Goal: Complete application form

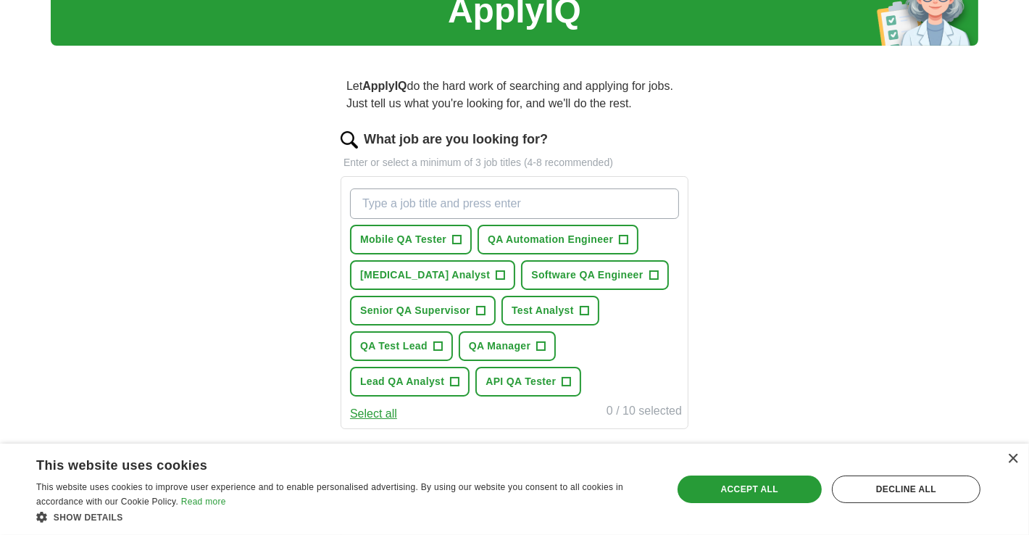
scroll to position [72, 0]
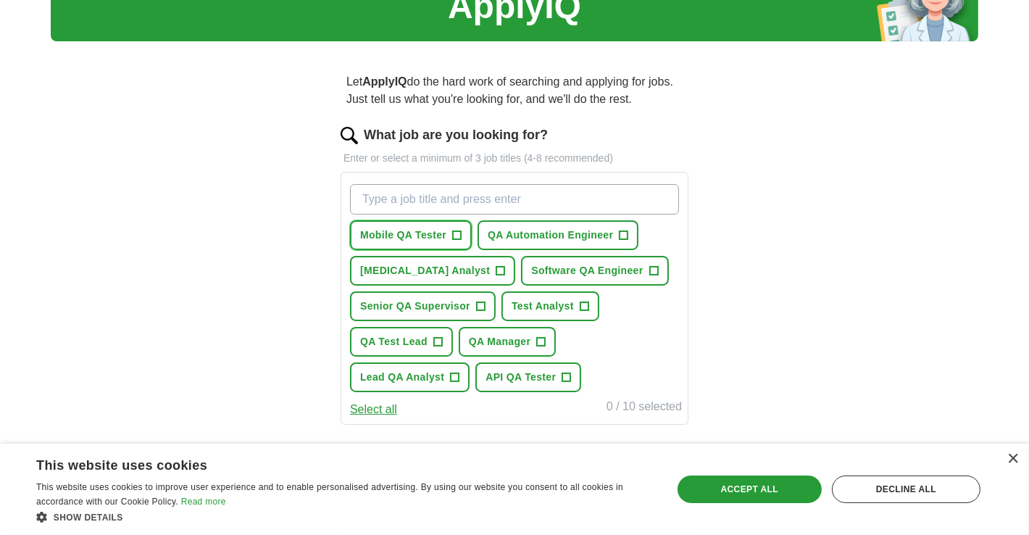
click at [454, 235] on span "+" at bounding box center [457, 236] width 9 height 12
click at [496, 265] on span "+" at bounding box center [500, 271] width 9 height 12
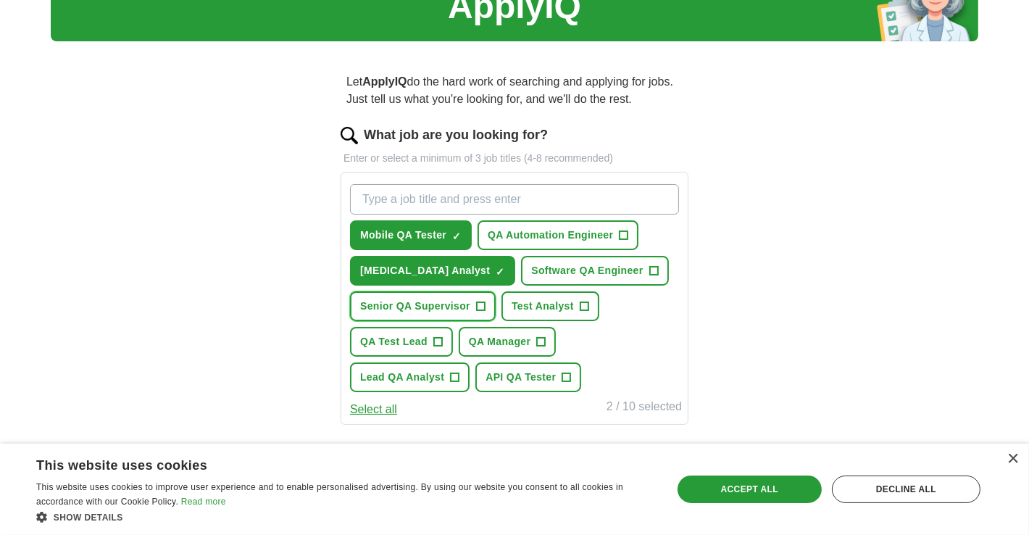
click at [479, 302] on span "+" at bounding box center [480, 307] width 9 height 12
click at [583, 301] on span "+" at bounding box center [584, 307] width 9 height 12
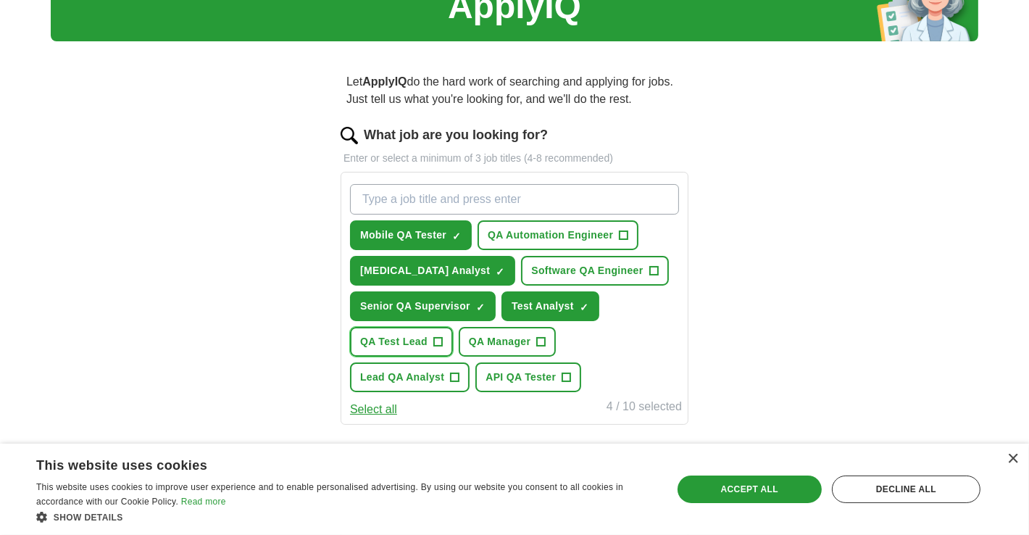
click at [437, 344] on span "+" at bounding box center [437, 342] width 9 height 12
click at [565, 375] on span "+" at bounding box center [566, 378] width 9 height 12
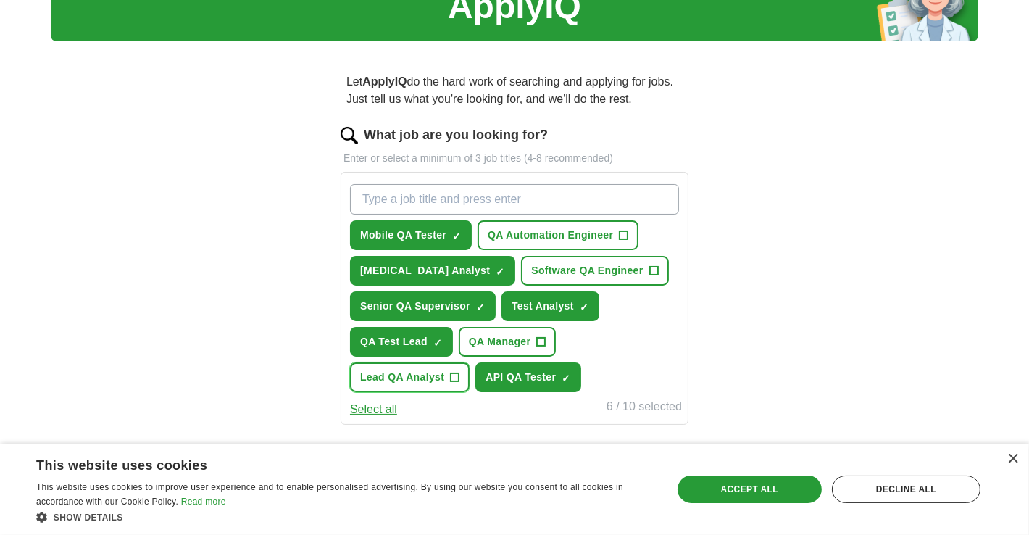
click at [460, 371] on button "Lead QA Analyst +" at bounding box center [410, 377] width 120 height 30
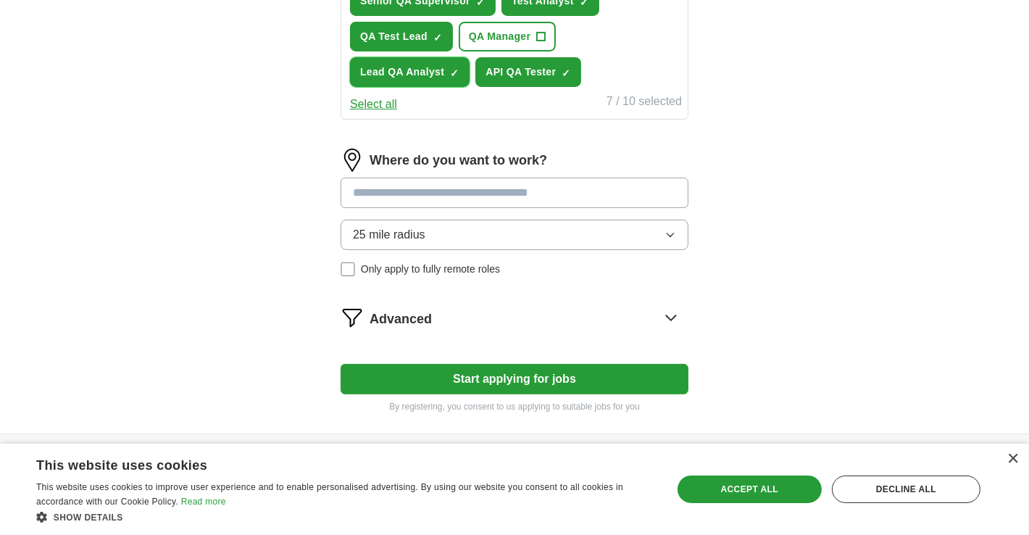
scroll to position [416, 0]
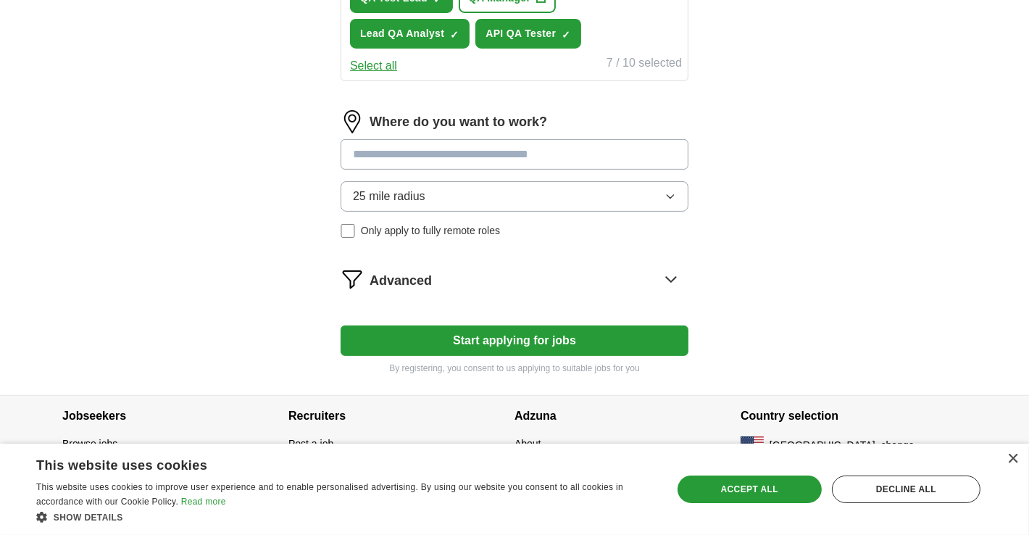
click at [447, 146] on input at bounding box center [515, 154] width 348 height 30
type input "***"
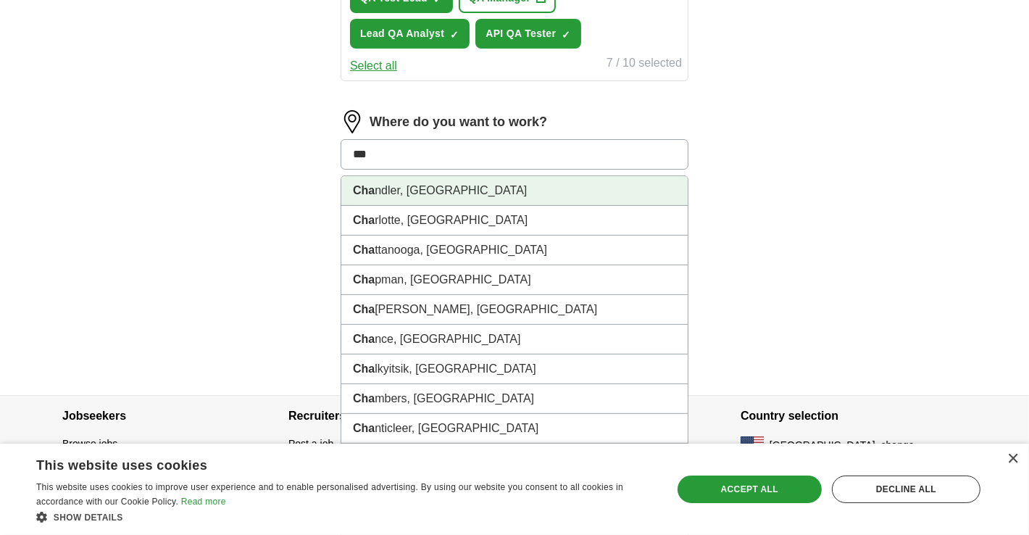
click at [407, 186] on li "Cha ndler, [GEOGRAPHIC_DATA]" at bounding box center [514, 191] width 346 height 30
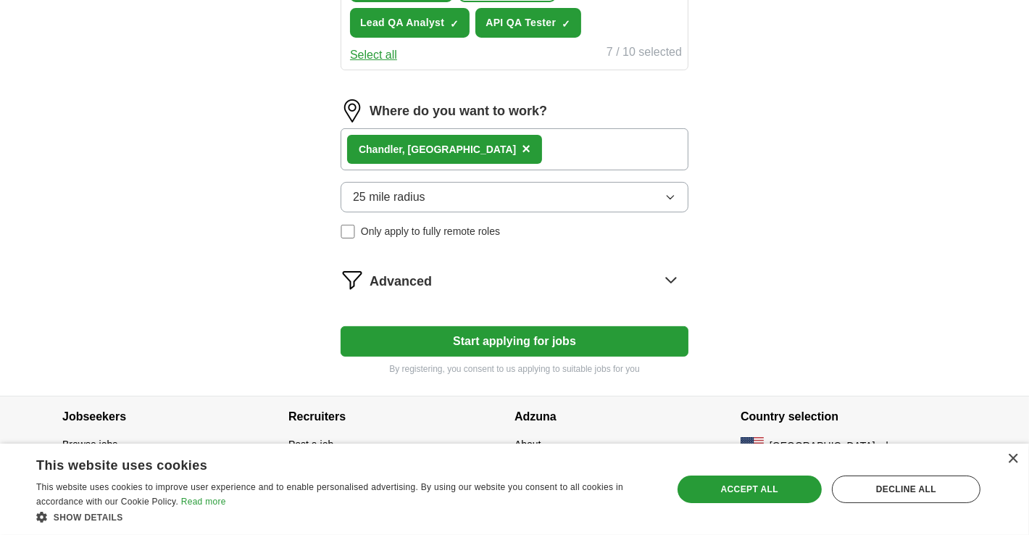
scroll to position [427, 0]
click at [730, 494] on div "Accept all" at bounding box center [750, 489] width 144 height 28
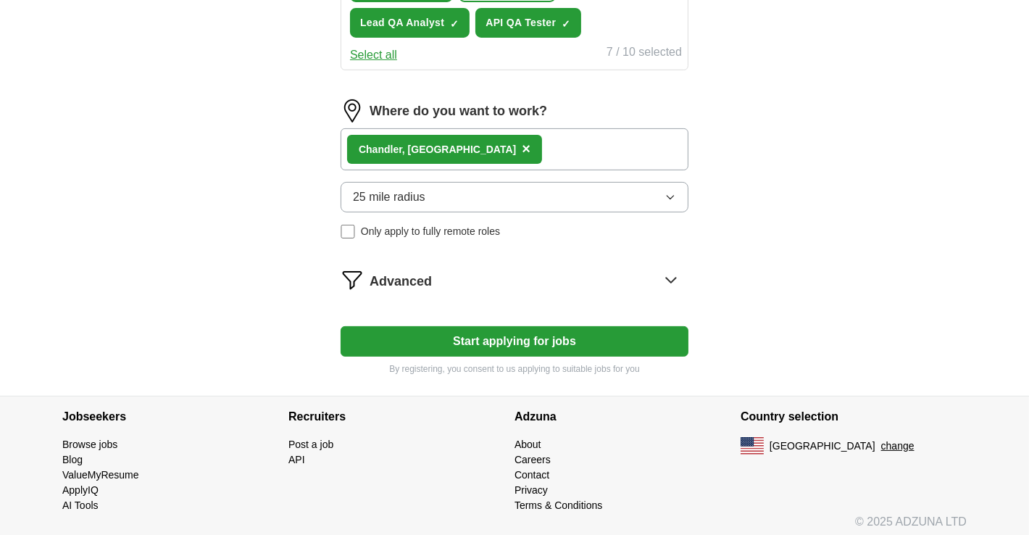
click at [488, 334] on button "Start applying for jobs" at bounding box center [515, 341] width 348 height 30
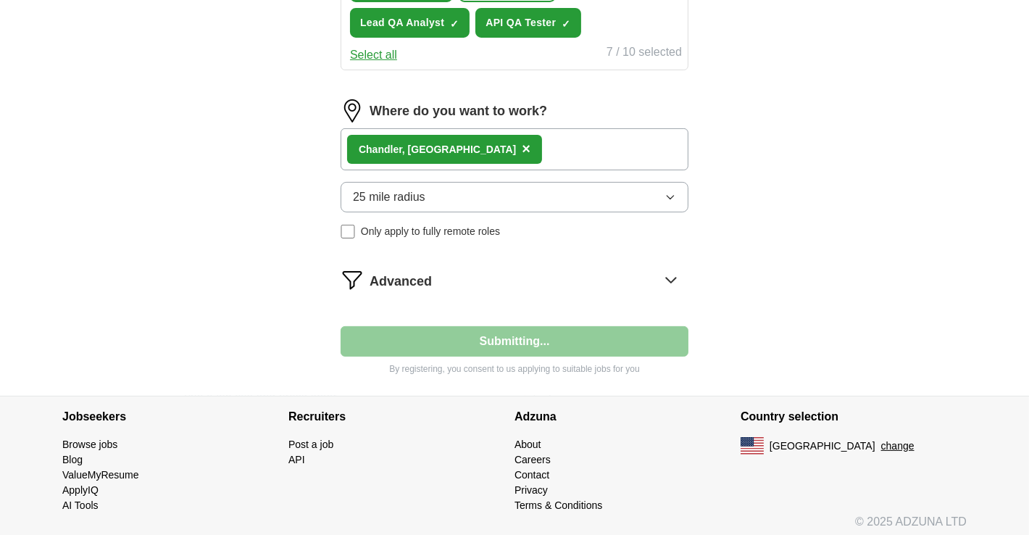
select select "**"
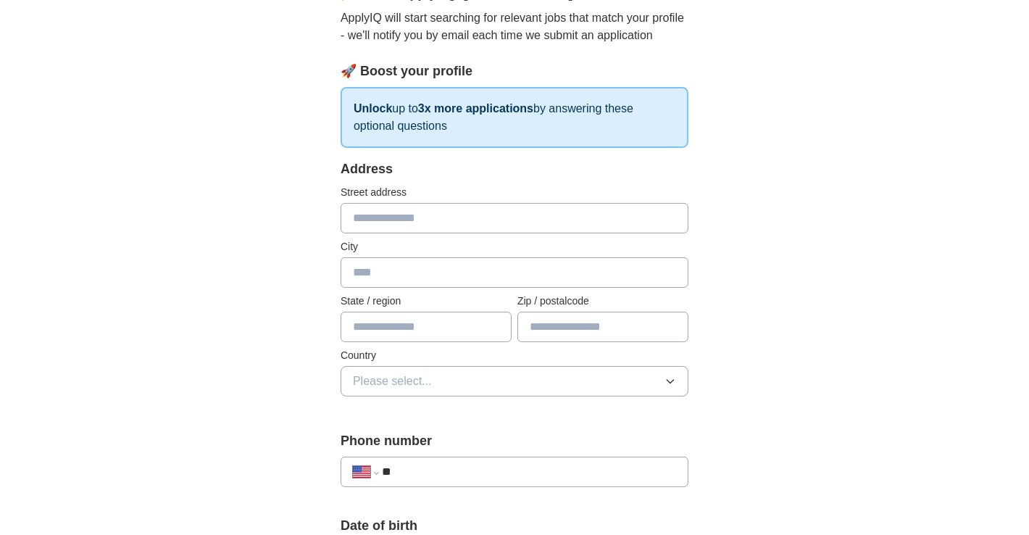
scroll to position [144, 0]
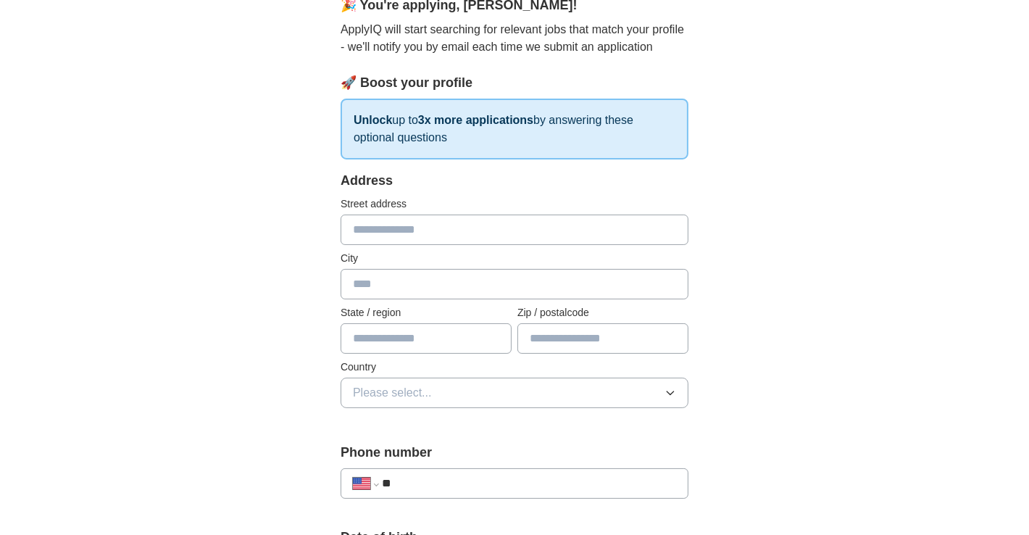
click at [438, 224] on input "text" at bounding box center [515, 229] width 348 height 30
type input "**********"
type input "********"
type input "*"
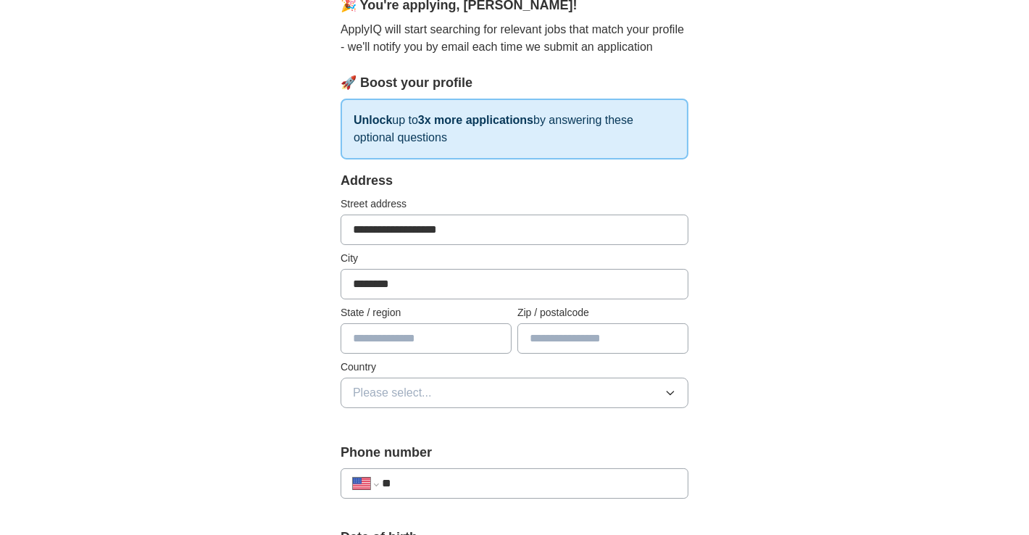
type input "*"
type input "********"
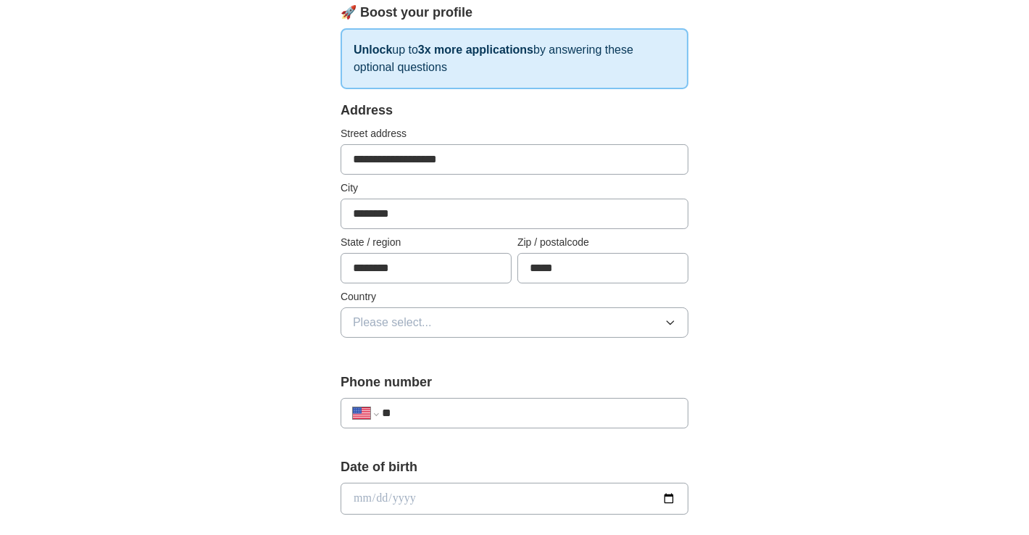
scroll to position [217, 0]
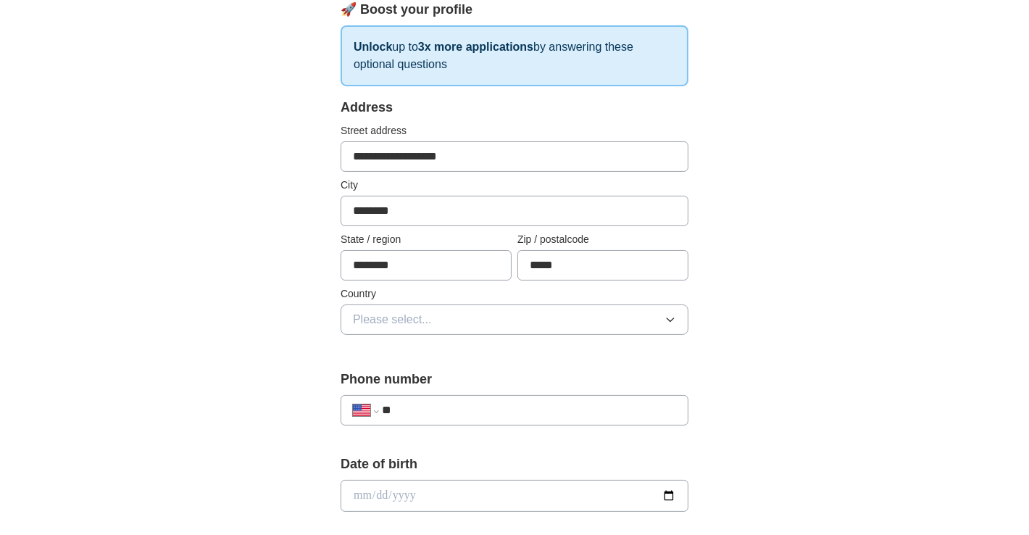
type input "*****"
click at [434, 316] on button "Please select..." at bounding box center [515, 319] width 348 height 30
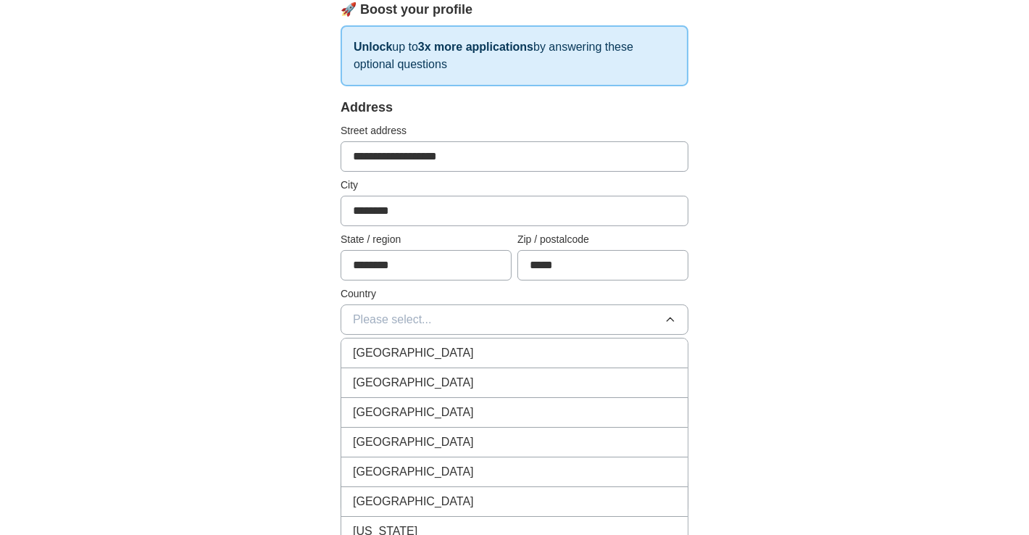
click at [413, 379] on span "[GEOGRAPHIC_DATA]" at bounding box center [413, 382] width 121 height 17
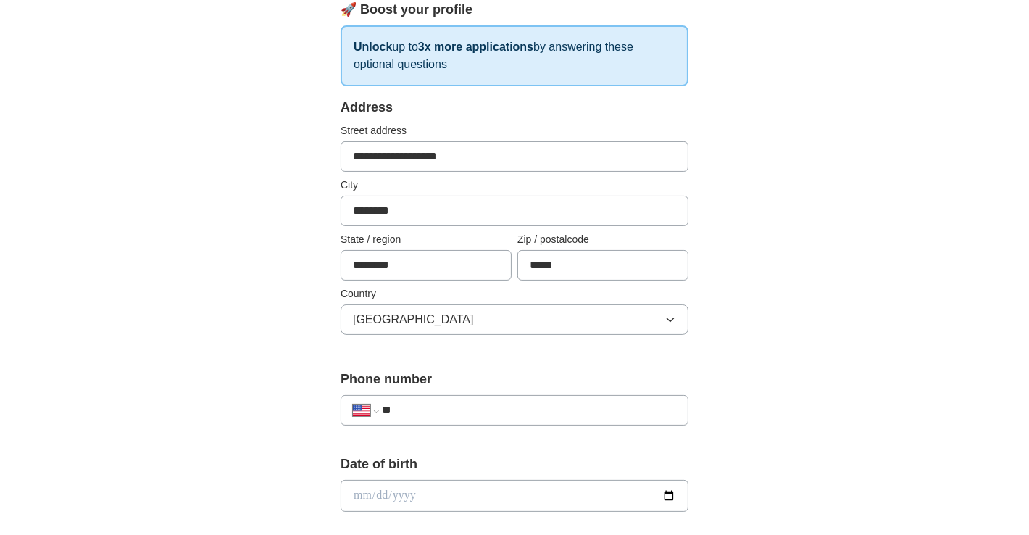
click at [441, 389] on div "**********" at bounding box center [515, 403] width 348 height 67
click at [438, 401] on input "**" at bounding box center [529, 409] width 294 height 17
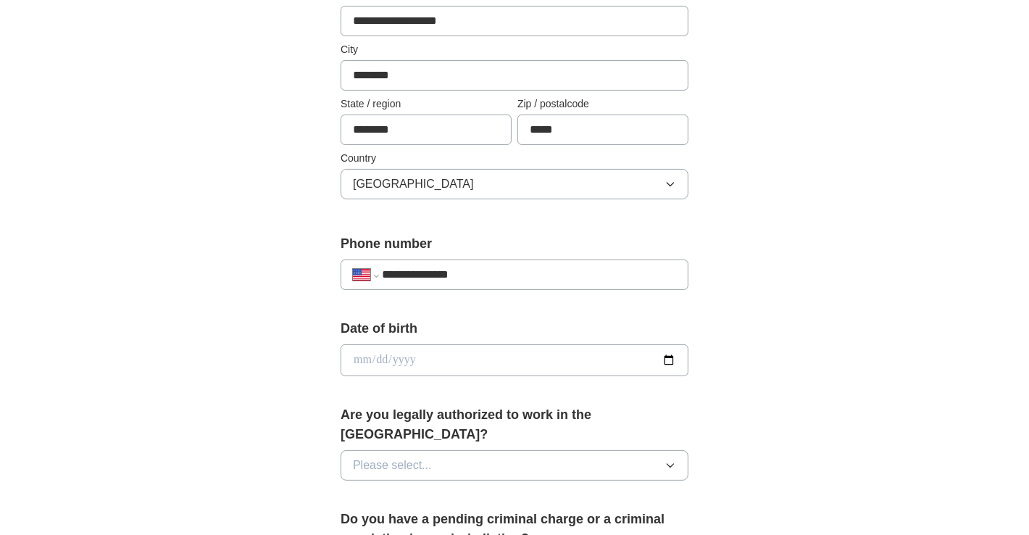
scroll to position [362, 0]
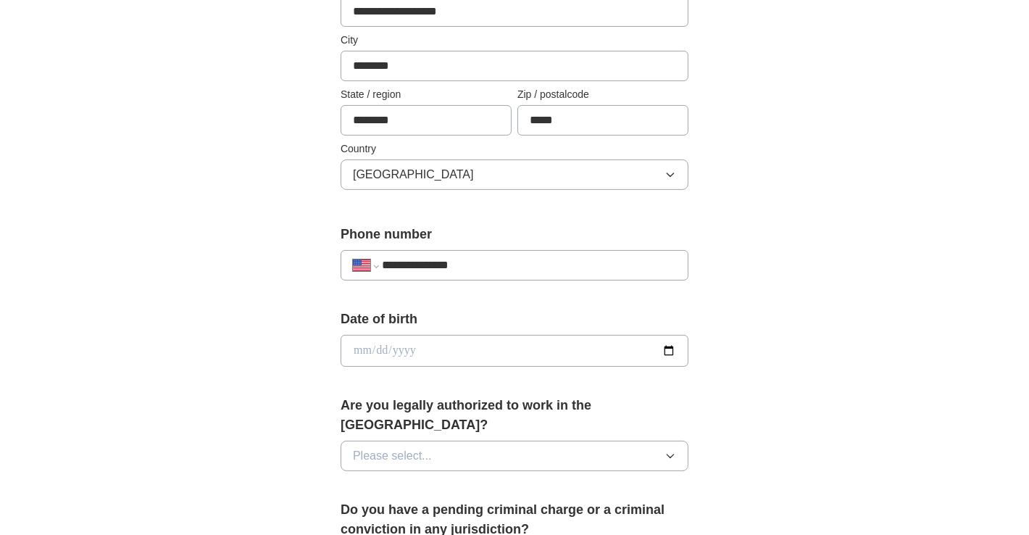
type input "**********"
click at [561, 342] on input "date" at bounding box center [515, 351] width 348 height 32
click at [667, 343] on input "date" at bounding box center [515, 351] width 348 height 32
drag, startPoint x: 641, startPoint y: 341, endPoint x: 629, endPoint y: 341, distance: 12.3
click at [638, 341] on input "date" at bounding box center [515, 351] width 348 height 32
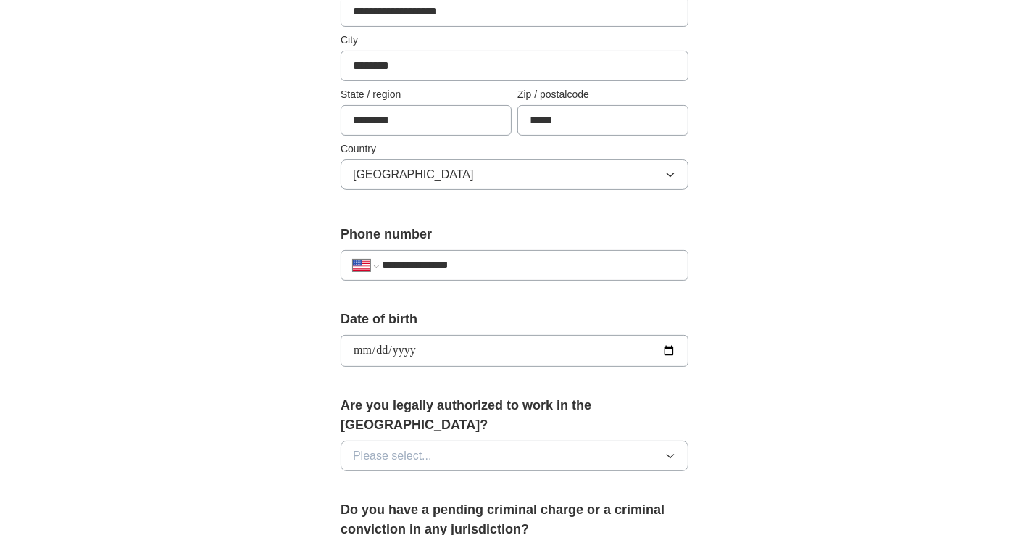
type input "**********"
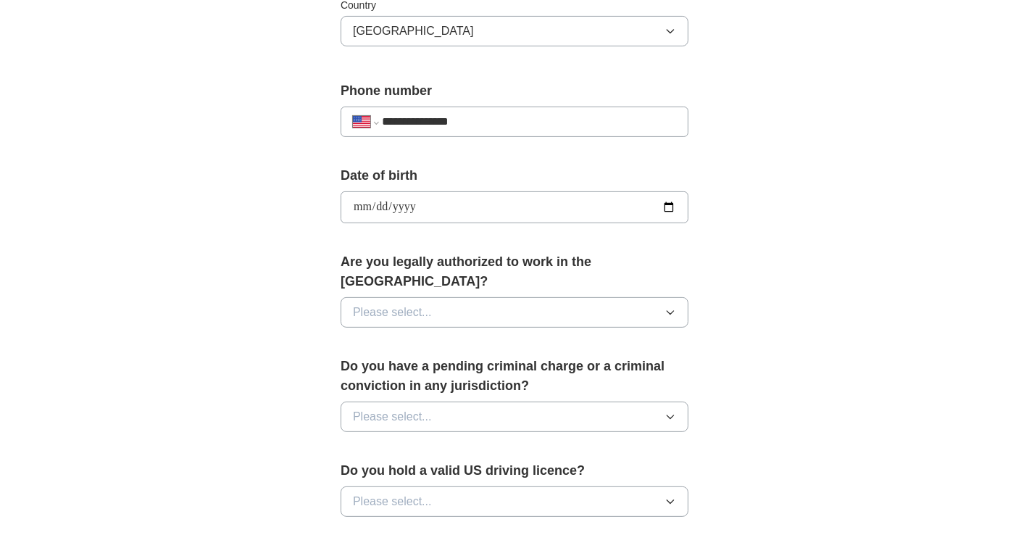
scroll to position [507, 0]
click at [472, 296] on button "Please select..." at bounding box center [515, 311] width 348 height 30
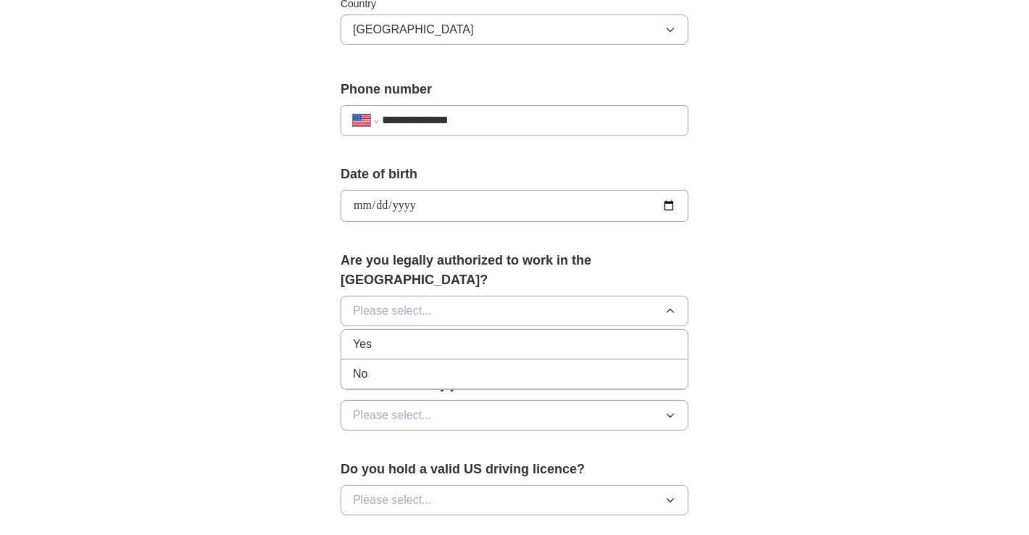
click at [404, 336] on div "Yes" at bounding box center [514, 344] width 323 height 17
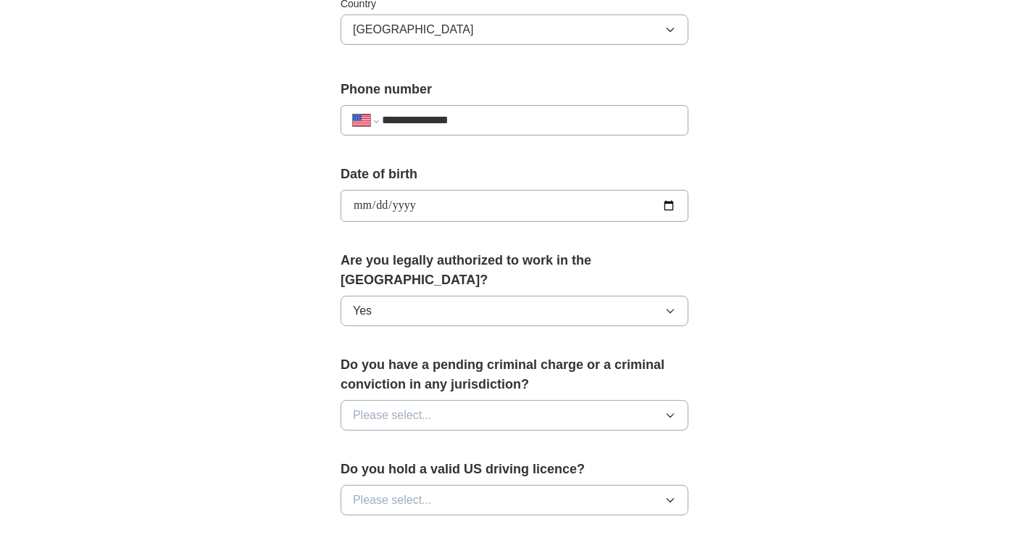
click at [478, 406] on div "Do you have a pending criminal charge or a criminal conviction in any jurisdict…" at bounding box center [515, 398] width 348 height 87
click at [443, 400] on button "Please select..." at bounding box center [515, 415] width 348 height 30
click at [409, 470] on div "No" at bounding box center [514, 478] width 323 height 17
click at [463, 485] on button "Please select..." at bounding box center [515, 500] width 348 height 30
click at [416, 525] on div "Yes" at bounding box center [514, 533] width 323 height 17
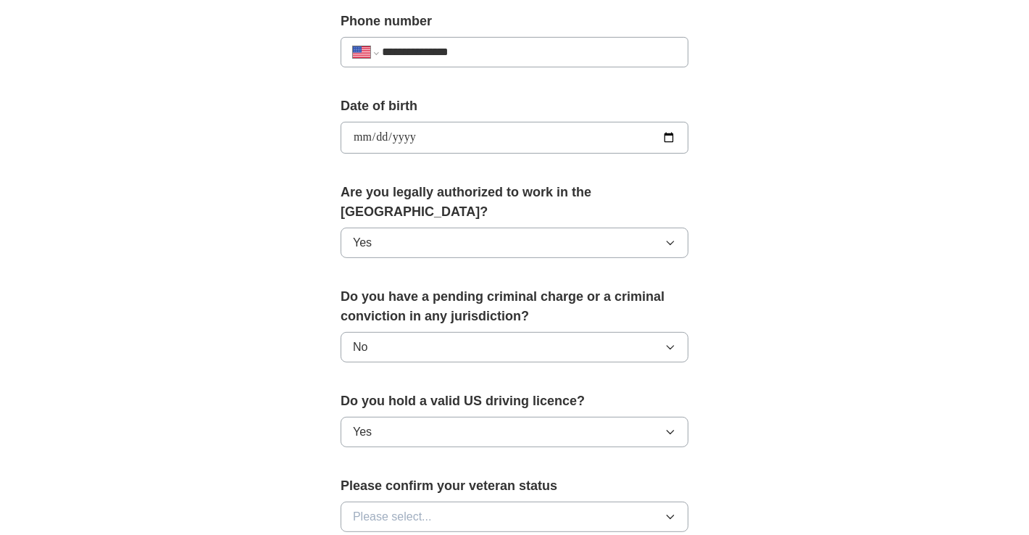
scroll to position [724, 0]
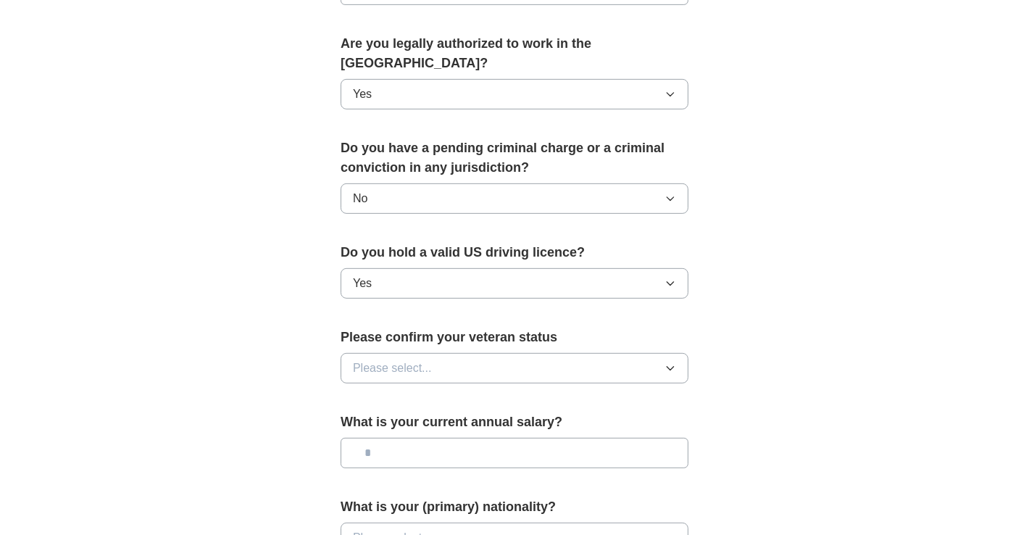
click at [462, 353] on button "Please select..." at bounding box center [515, 368] width 348 height 30
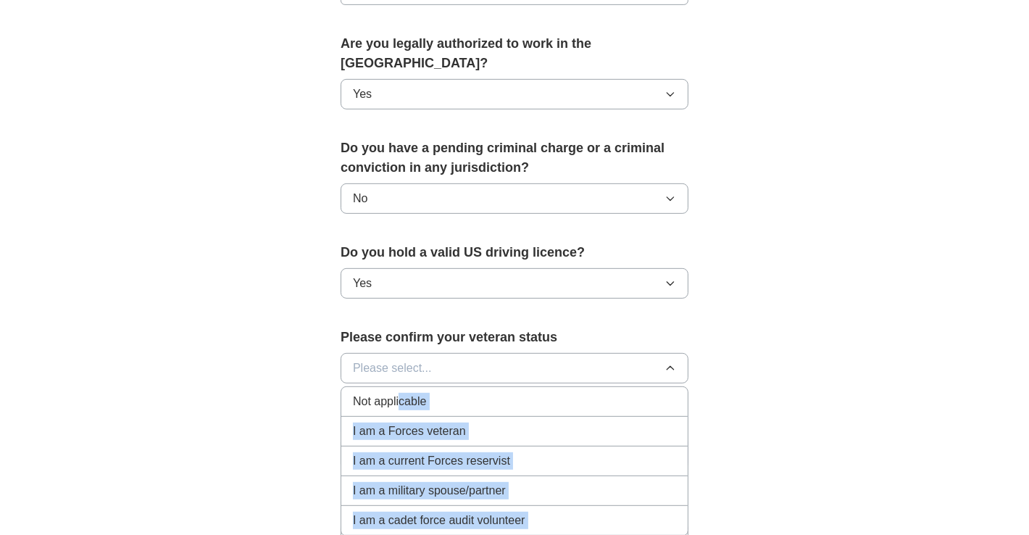
drag, startPoint x: 397, startPoint y: 379, endPoint x: 117, endPoint y: 412, distance: 282.4
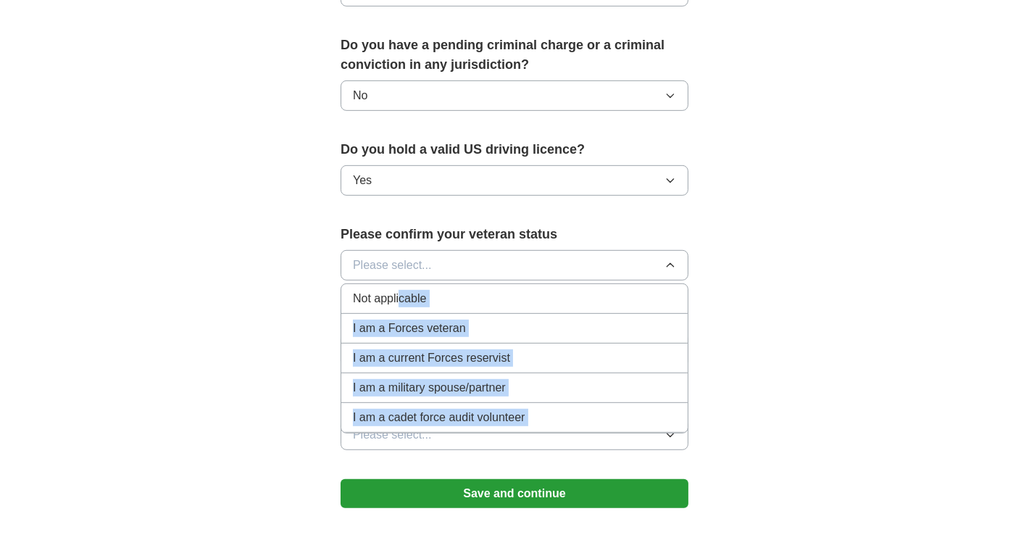
scroll to position [801, 0]
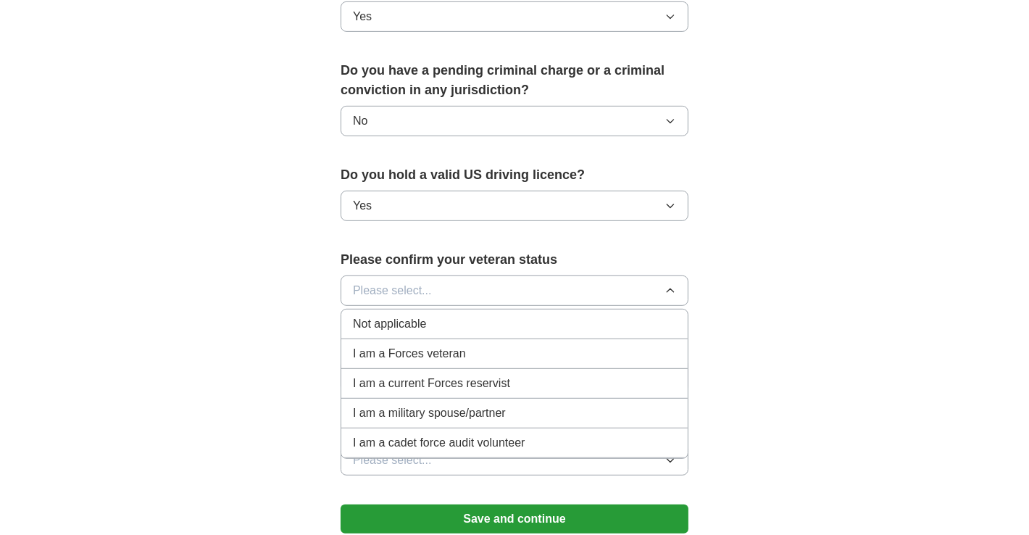
click at [386, 315] on span "Not applicable" at bounding box center [389, 323] width 73 height 17
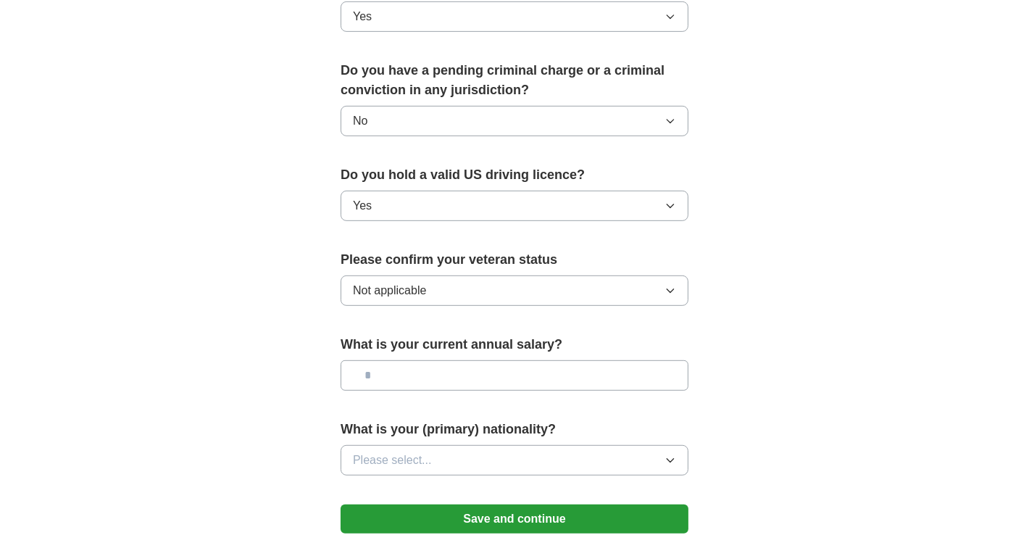
click at [521, 275] on button "Not applicable" at bounding box center [515, 290] width 348 height 30
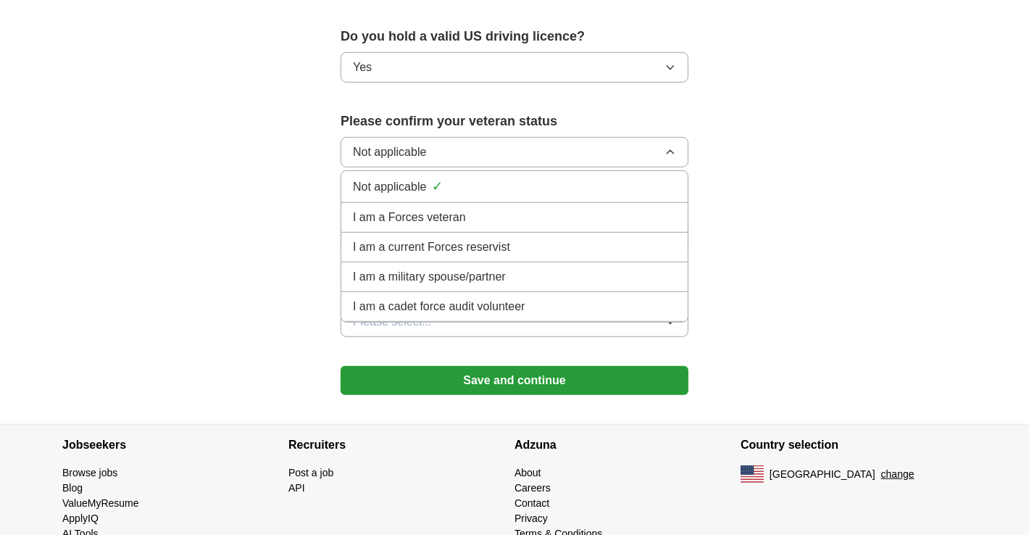
scroll to position [946, 0]
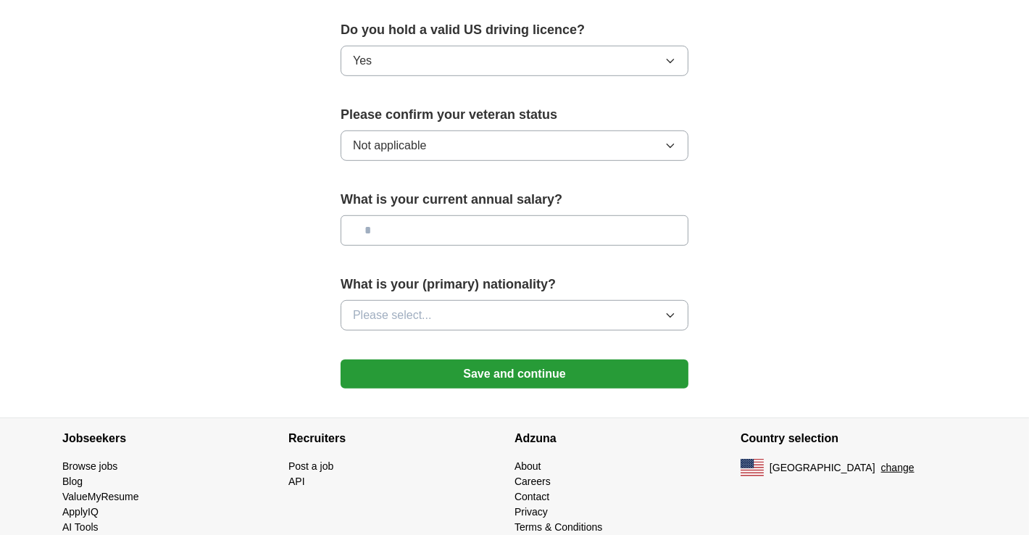
click at [453, 215] on input "text" at bounding box center [515, 230] width 348 height 30
type input "********"
click at [388, 300] on button "Please select..." at bounding box center [515, 315] width 348 height 30
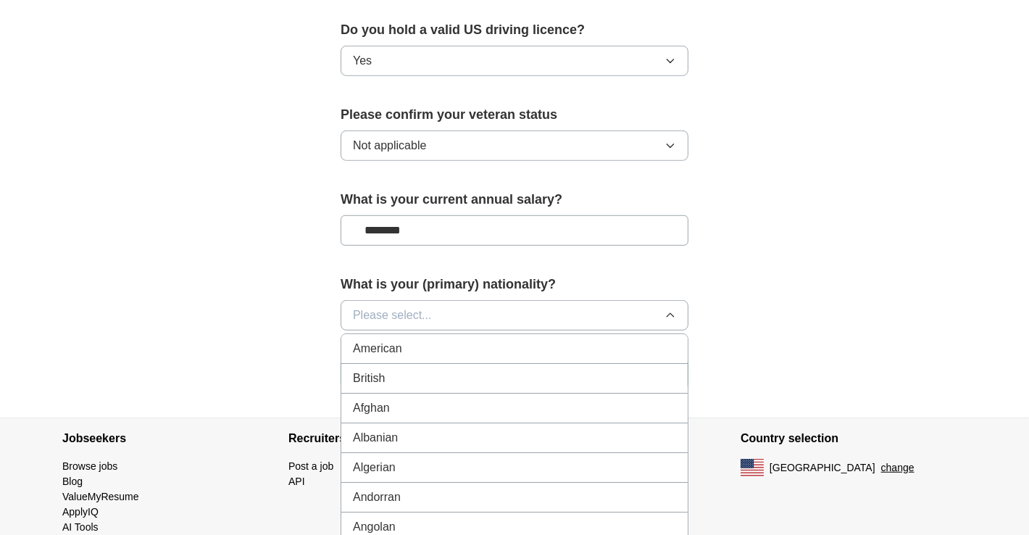
click at [399, 340] on span "American" at bounding box center [377, 348] width 49 height 17
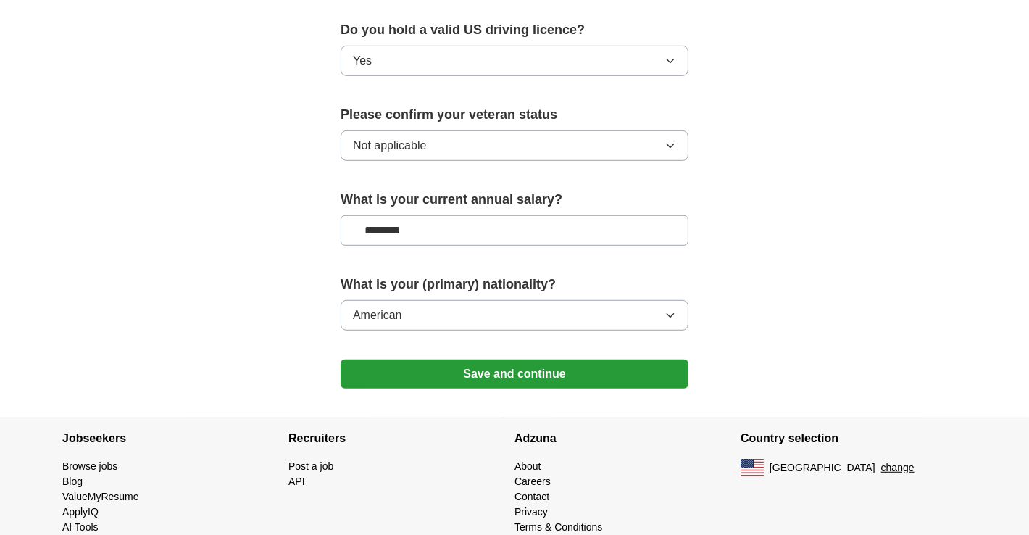
click at [479, 359] on button "Save and continue" at bounding box center [515, 373] width 348 height 29
